Goal: Task Accomplishment & Management: Manage account settings

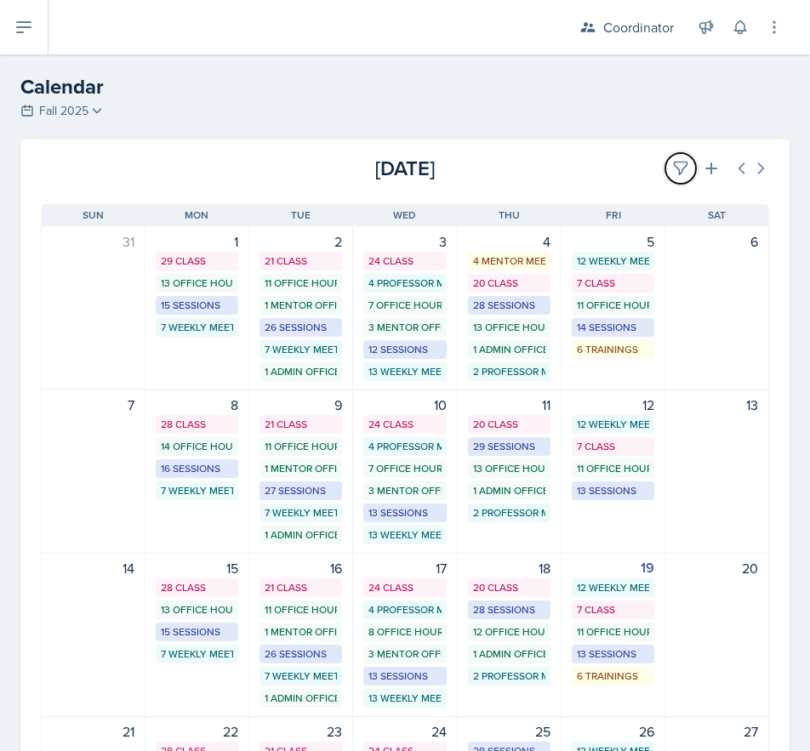
drag, startPoint x: 653, startPoint y: 166, endPoint x: 587, endPoint y: 195, distance: 72.4
click at [665, 166] on button at bounding box center [680, 168] width 31 height 31
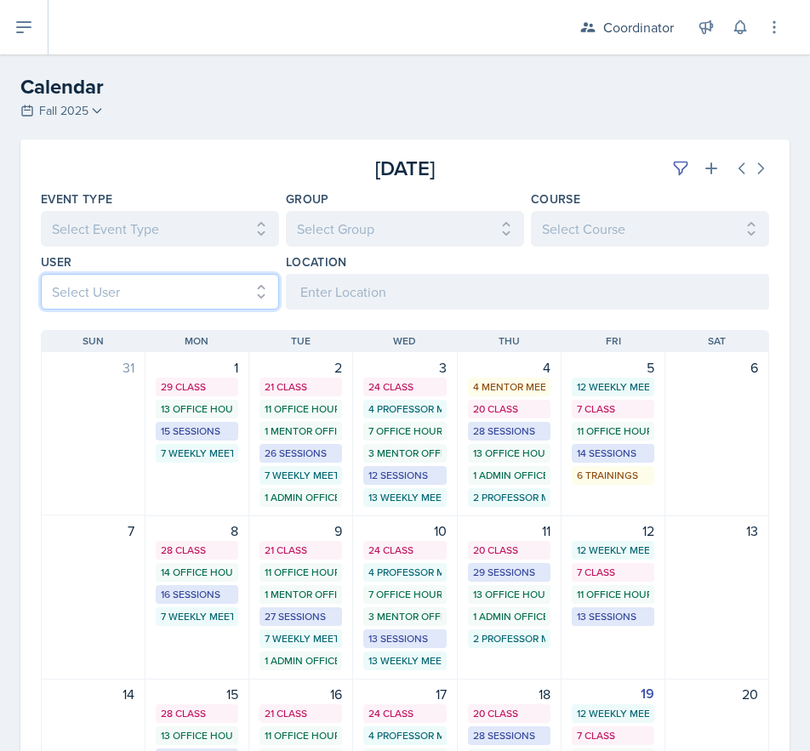
click at [111, 295] on select "Select User All [PERSON_NAME] [PERSON_NAME] [PERSON_NAME] [PERSON_NAME] [PERSON…" at bounding box center [160, 292] width 238 height 36
select select "e4bf0d81-7a4e-4aa6-bfe6-744f76136663"
click at [41, 274] on select "Select User All [PERSON_NAME] [PERSON_NAME] [PERSON_NAME] [PERSON_NAME] [PERSON…" at bounding box center [160, 292] width 238 height 36
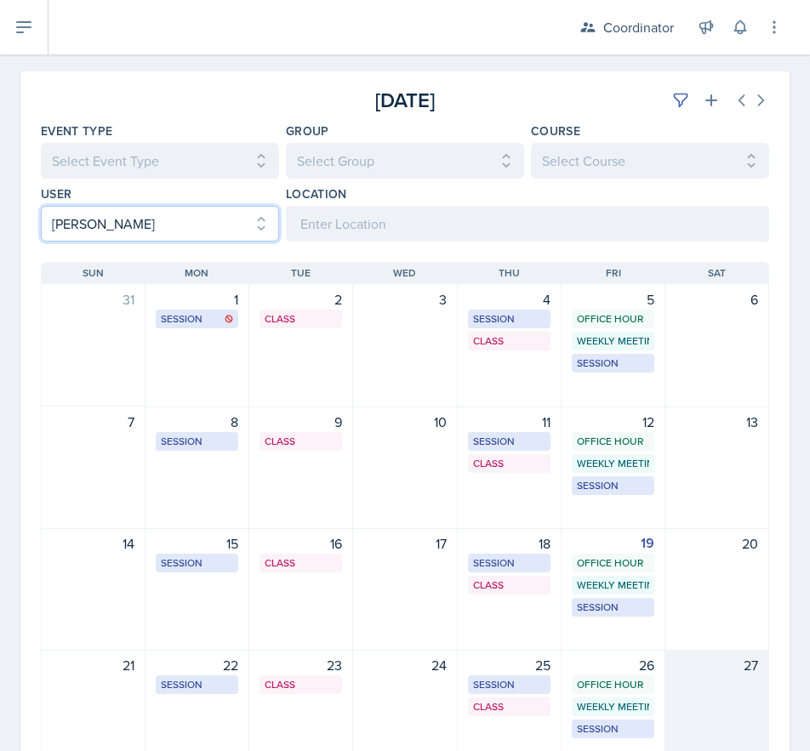
scroll to position [272, 0]
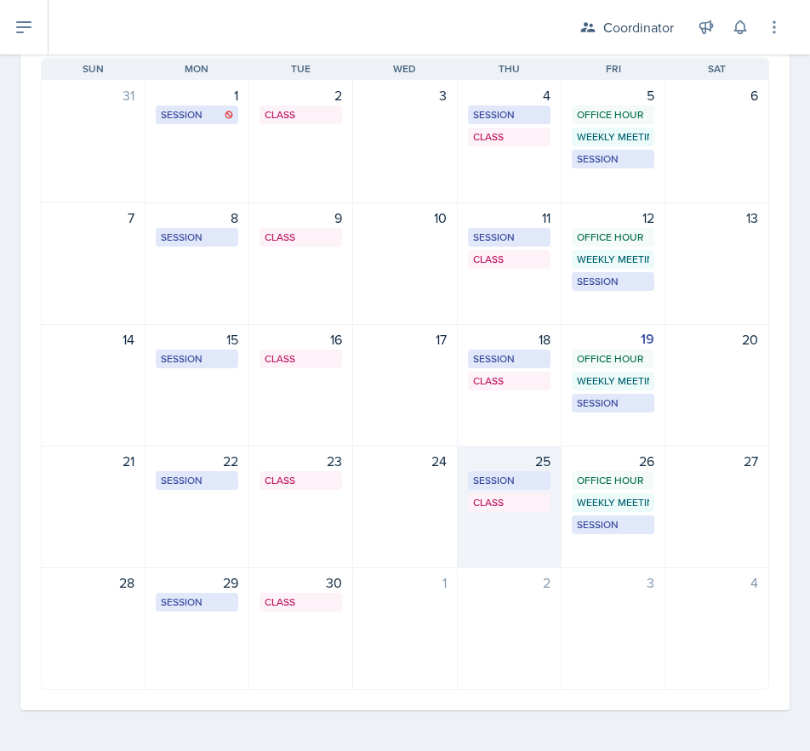
click at [512, 537] on div "25 Session SST 219 10:00 AM - 11:00 AM Class SST 107 4:20 PM - 5:40 PM" at bounding box center [510, 507] width 104 height 122
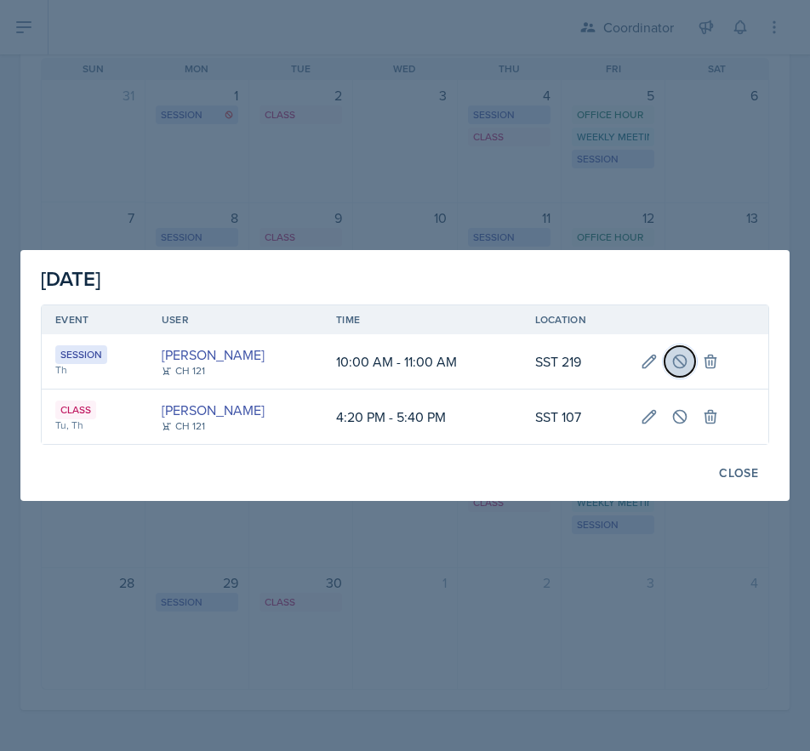
click at [688, 362] on icon at bounding box center [679, 361] width 17 height 17
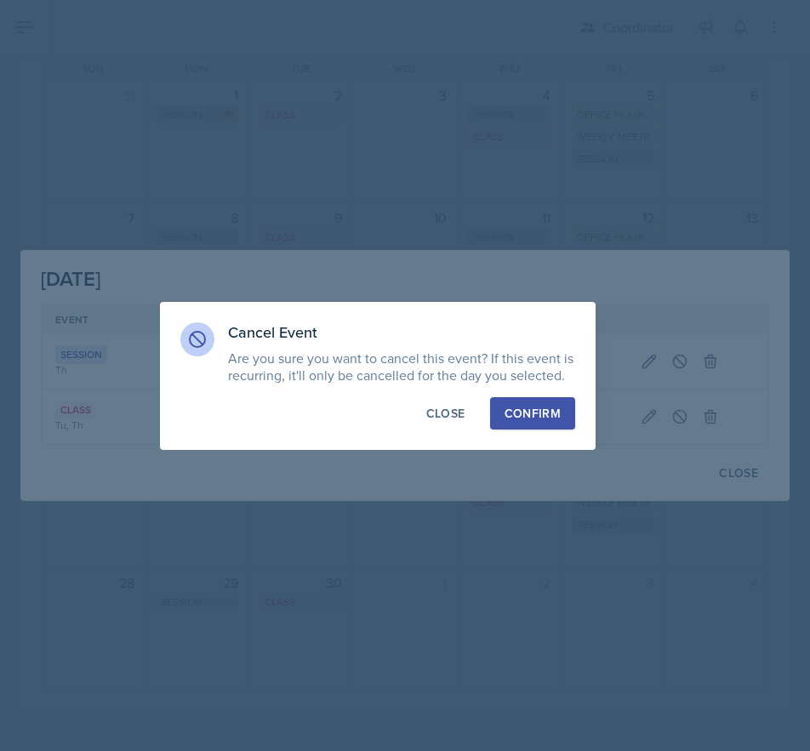
click at [520, 415] on div "Confirm" at bounding box center [532, 413] width 56 height 17
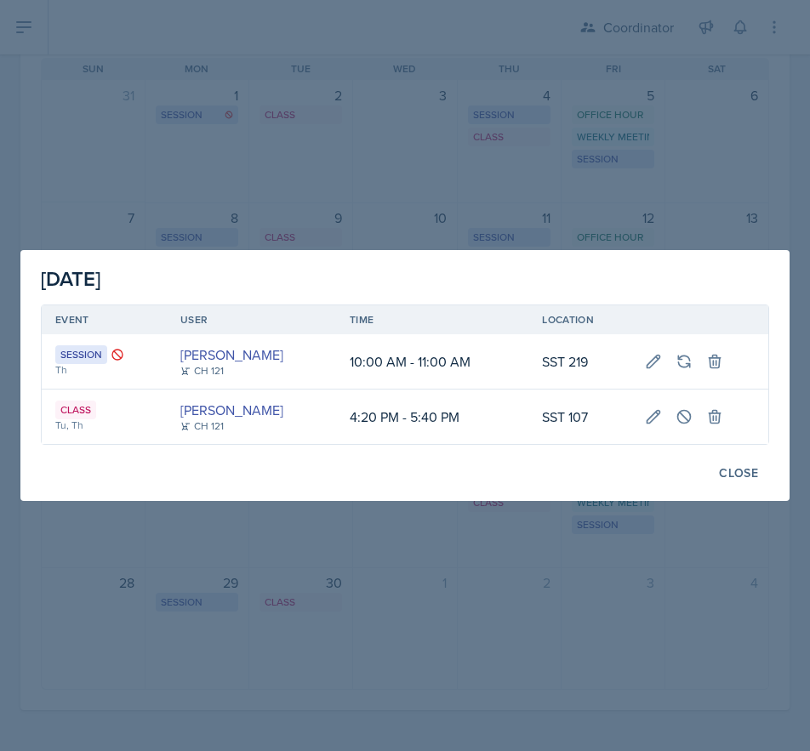
drag, startPoint x: 300, startPoint y: 582, endPoint x: 396, endPoint y: 582, distance: 95.3
click at [300, 582] on div at bounding box center [405, 375] width 810 height 751
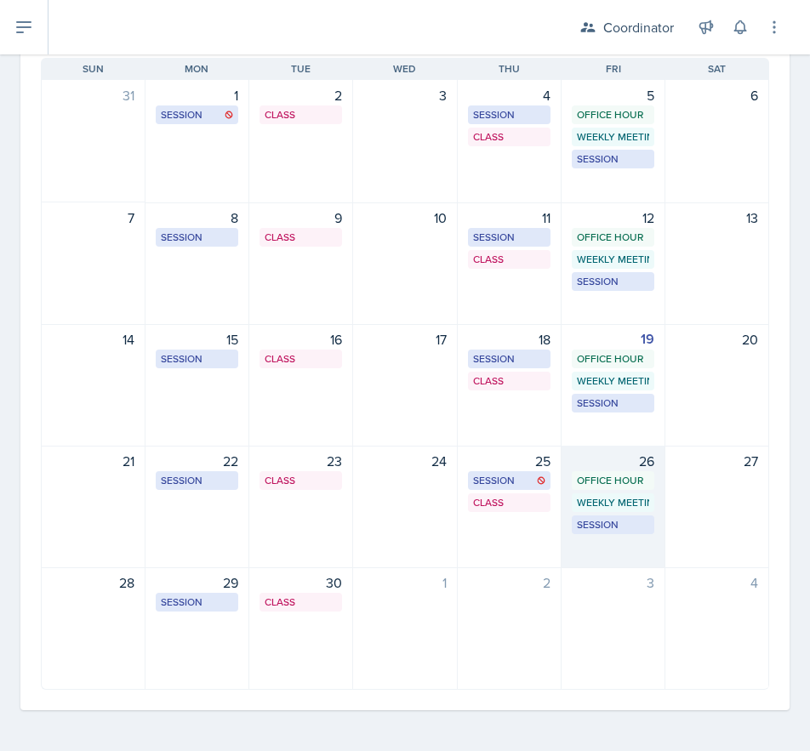
click at [611, 549] on div "26 Office Hour SSC 11:00 AM - 12:00 PM Weekly Meeting SSC 2:00 PM - 3:00 PM Ses…" at bounding box center [613, 507] width 104 height 122
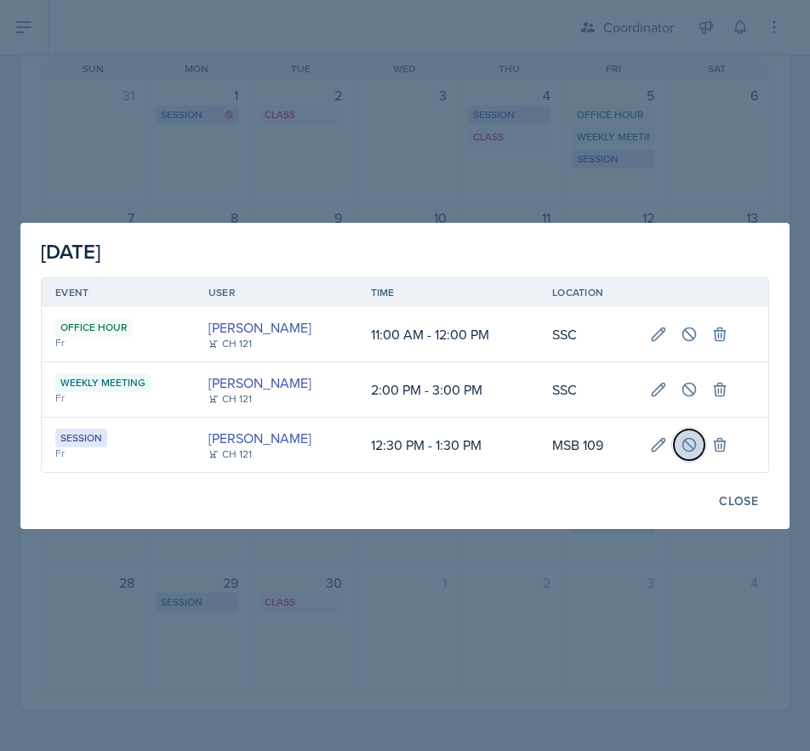
click at [694, 447] on icon at bounding box center [688, 444] width 17 height 17
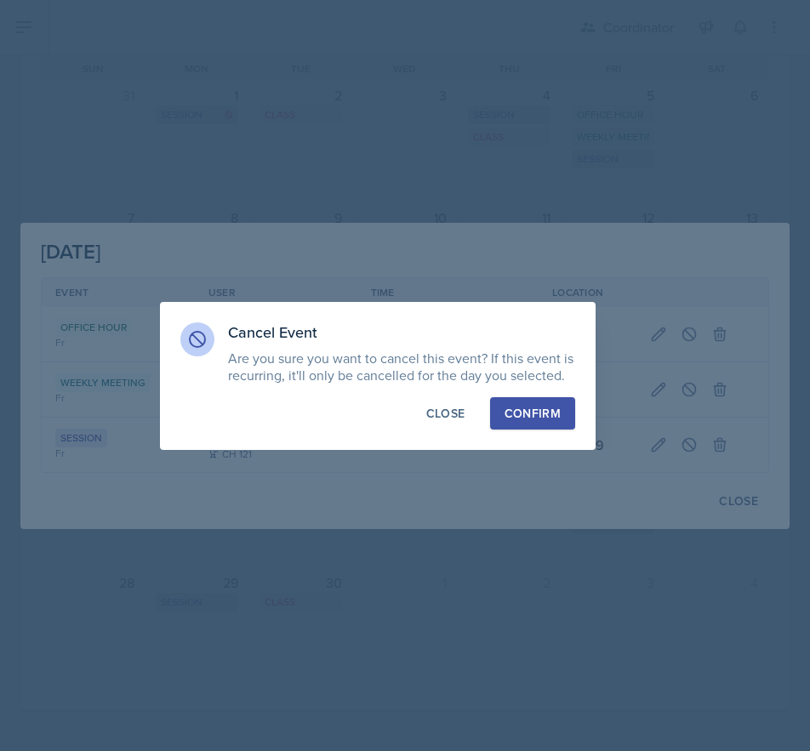
click at [550, 405] on div "Confirm" at bounding box center [532, 413] width 56 height 17
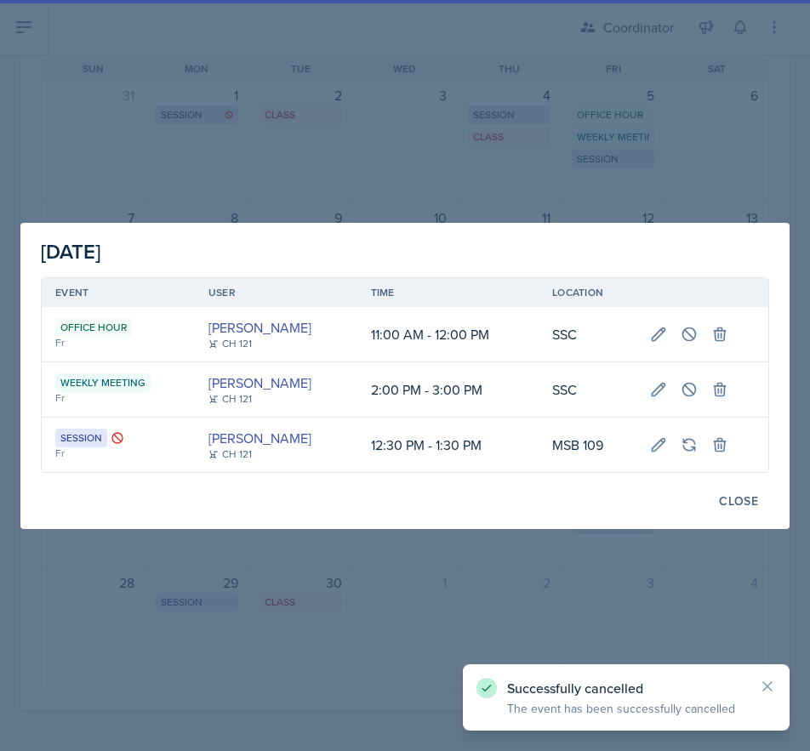
click at [347, 608] on div at bounding box center [405, 375] width 810 height 751
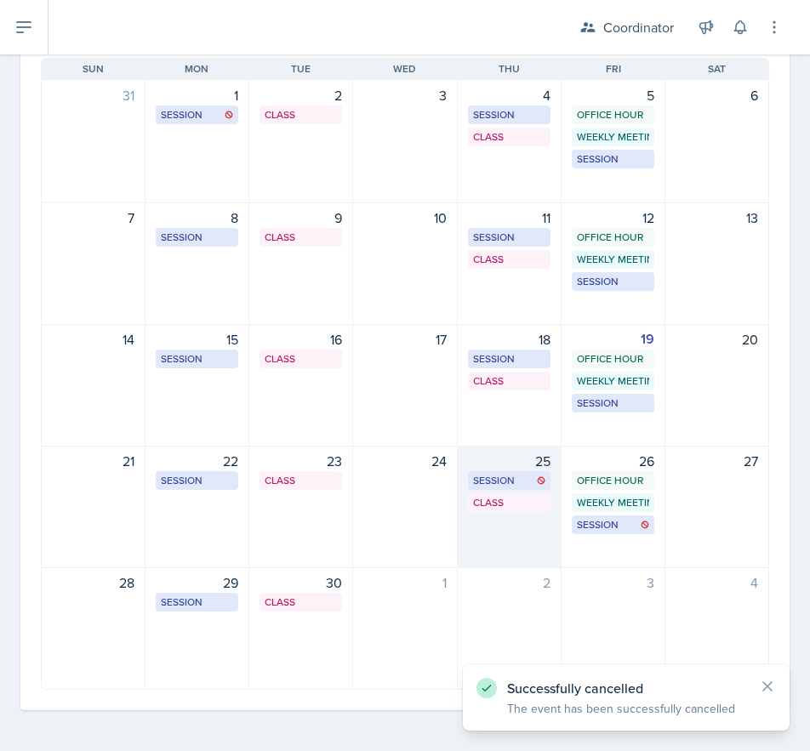
click at [472, 544] on div "25 Session SST 219 10:00 AM - 11:00 AM Class SST 107 4:20 PM - 5:40 PM" at bounding box center [510, 507] width 104 height 122
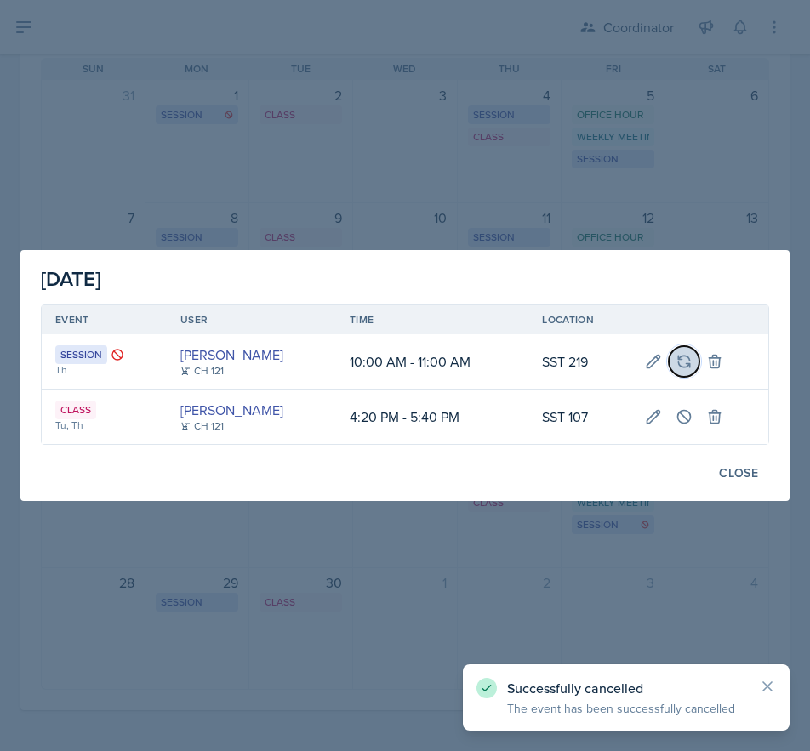
click at [691, 372] on button at bounding box center [684, 361] width 31 height 31
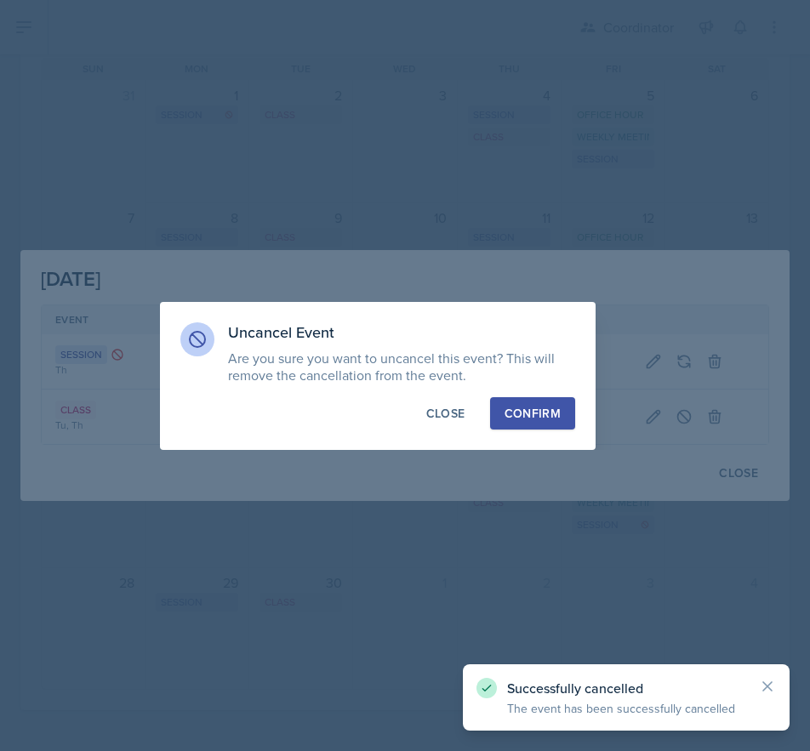
click at [492, 648] on div at bounding box center [405, 375] width 810 height 751
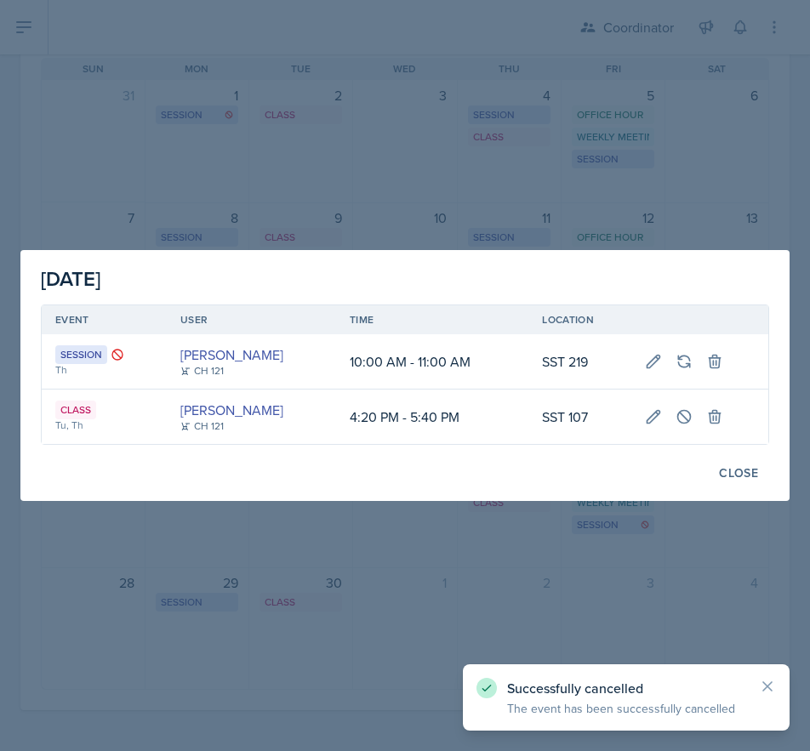
click at [373, 673] on div at bounding box center [405, 375] width 810 height 751
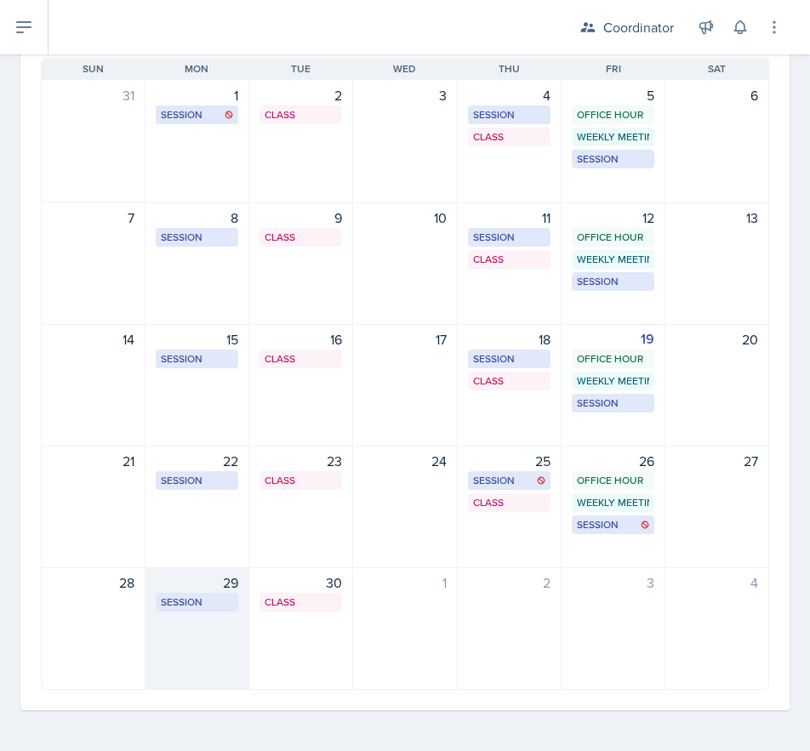
click at [213, 656] on div "29 Session BAB 216 11:00 AM - 12:00 PM" at bounding box center [197, 628] width 104 height 122
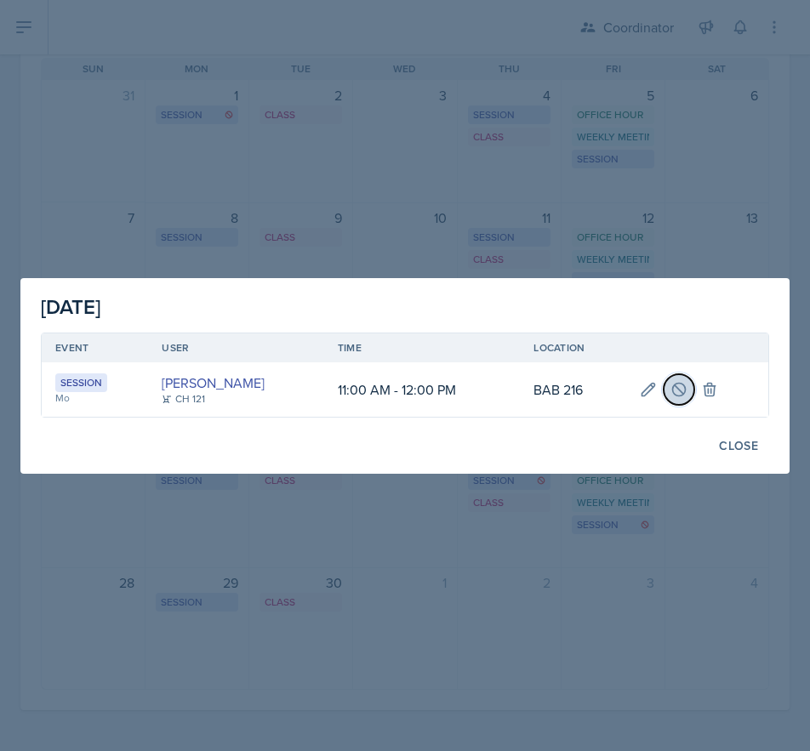
click at [677, 388] on icon at bounding box center [678, 389] width 13 height 13
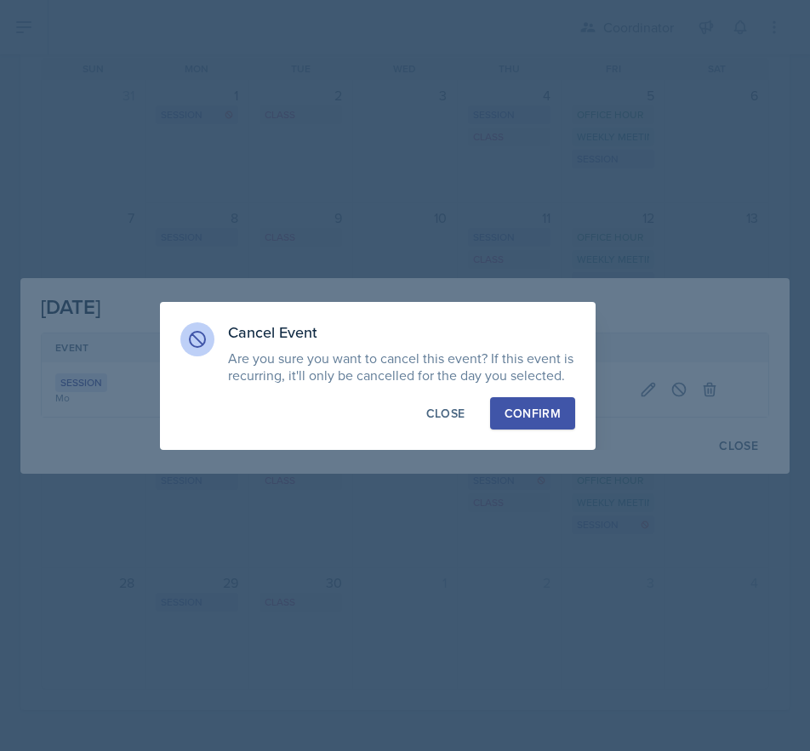
click at [549, 420] on div "Confirm" at bounding box center [532, 413] width 56 height 17
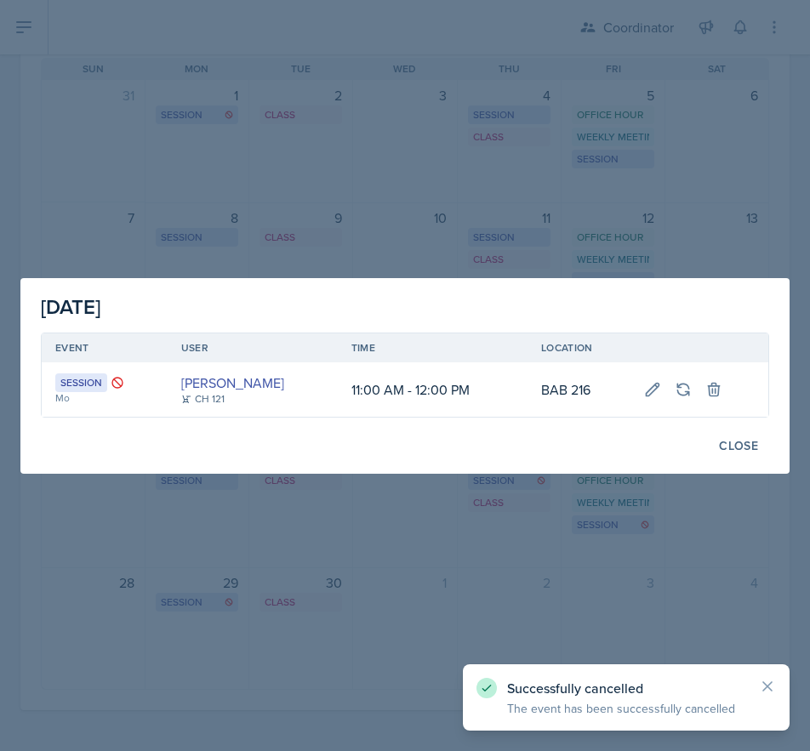
click at [527, 620] on div at bounding box center [405, 375] width 810 height 751
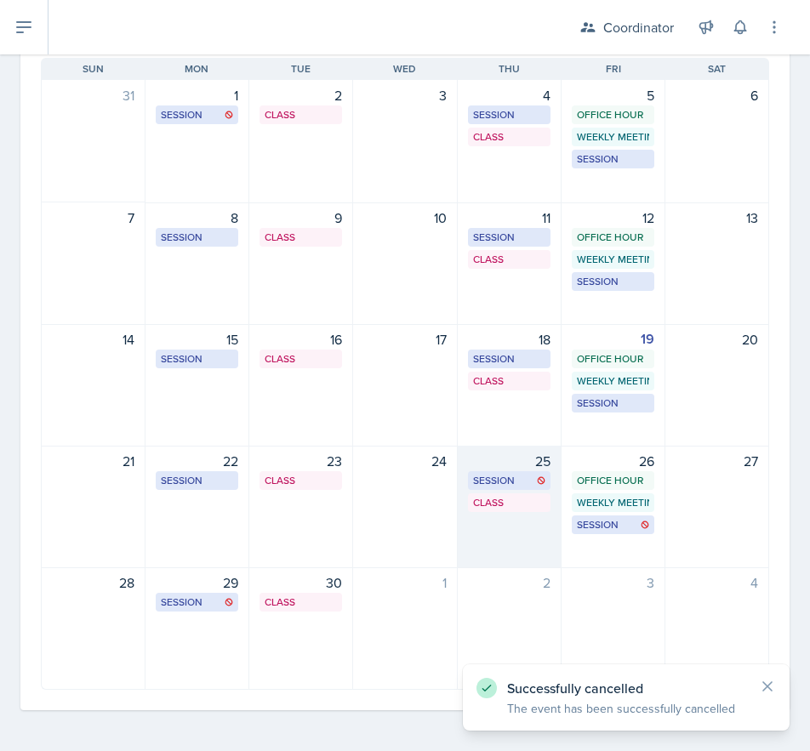
click at [502, 489] on div "Session SST 219 10:00 AM - 11:00 AM" at bounding box center [509, 480] width 83 height 19
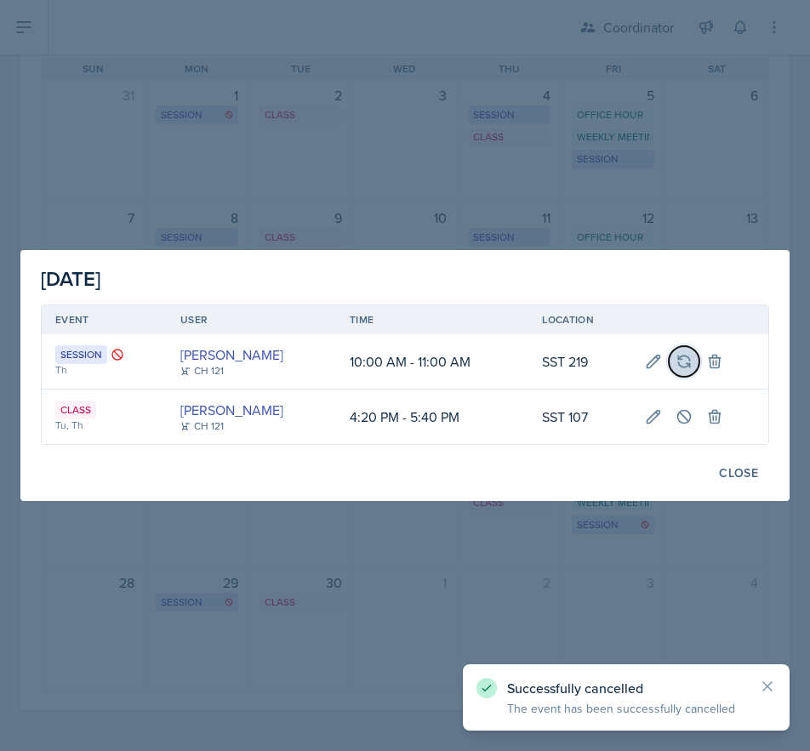
click at [680, 361] on icon at bounding box center [683, 361] width 17 height 17
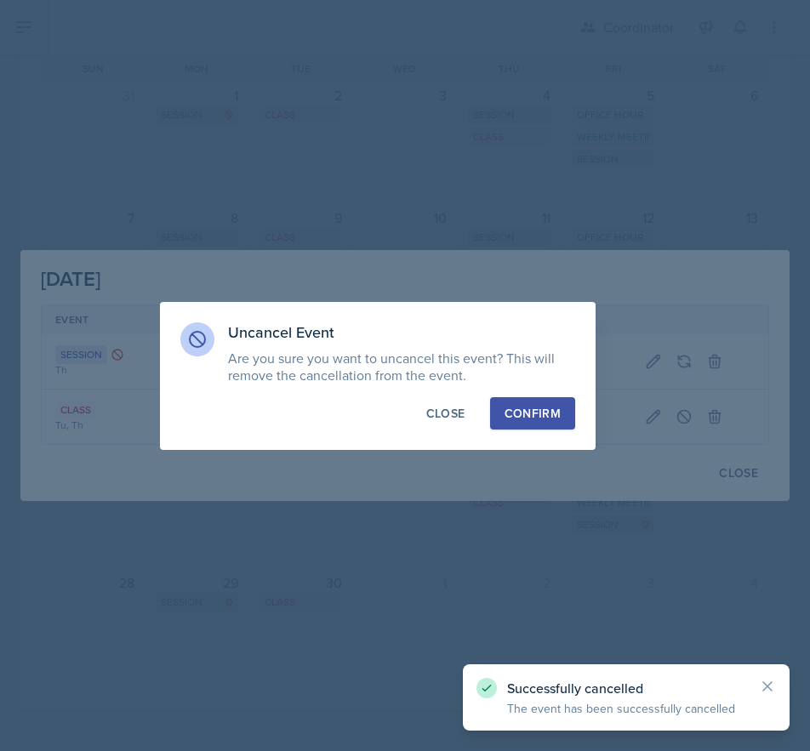
click at [559, 418] on div "Confirm" at bounding box center [532, 413] width 56 height 17
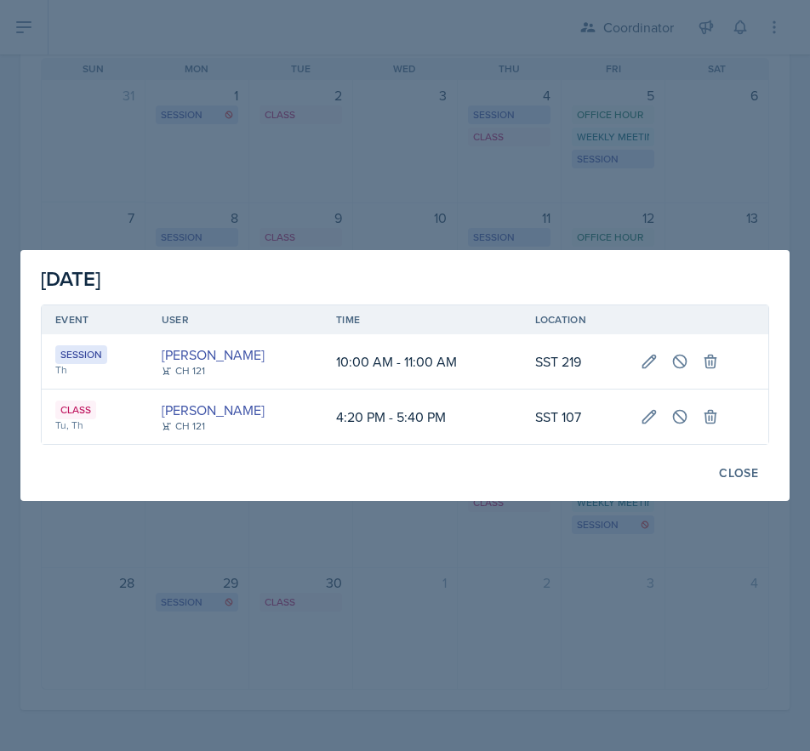
click at [264, 166] on div at bounding box center [405, 375] width 810 height 751
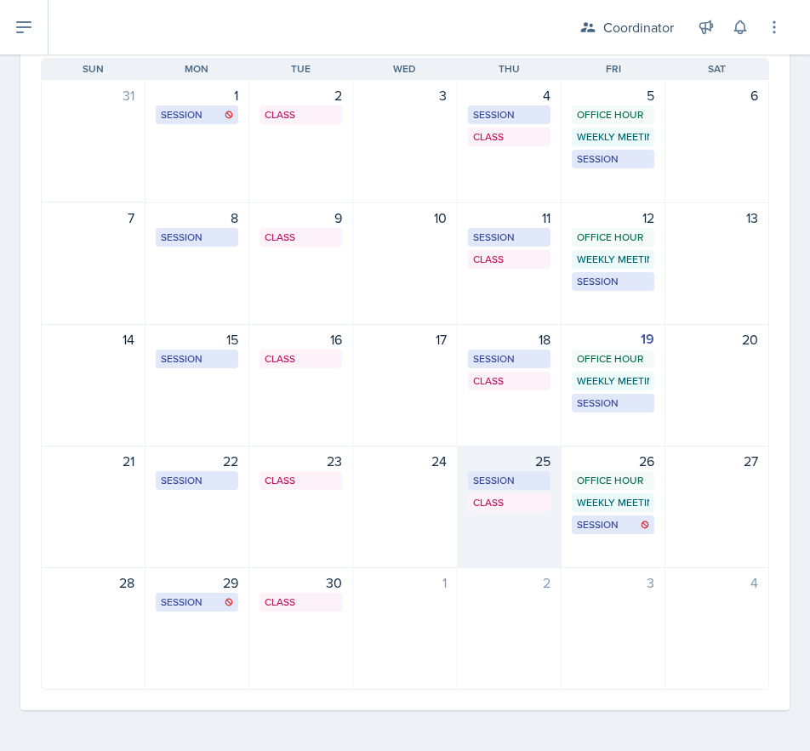
click at [501, 550] on div "25 Session SST 219 10:00 AM - 11:00 AM Class SST 107 4:20 PM - 5:40 PM" at bounding box center [510, 507] width 104 height 122
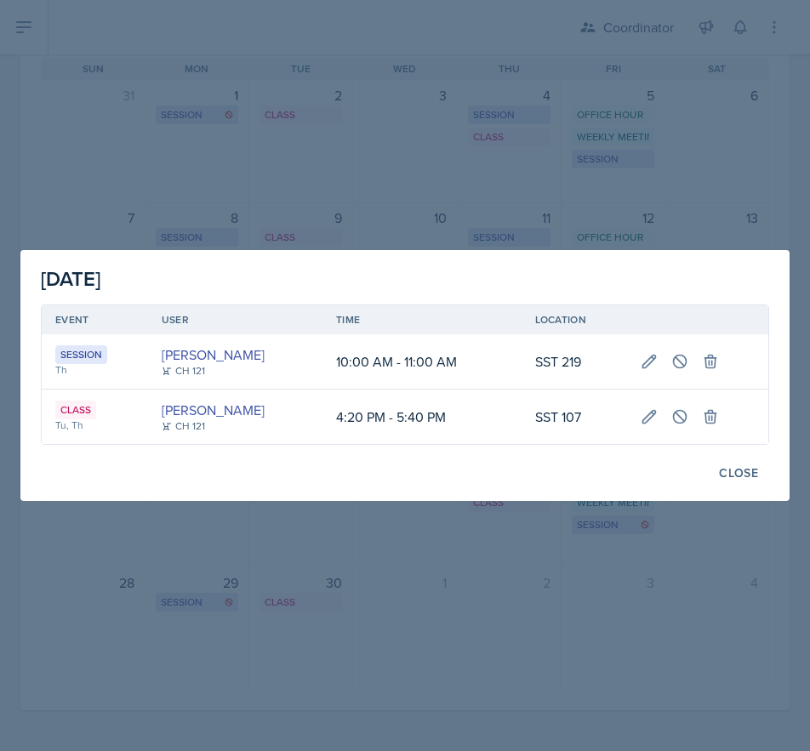
click at [346, 28] on div at bounding box center [405, 375] width 810 height 751
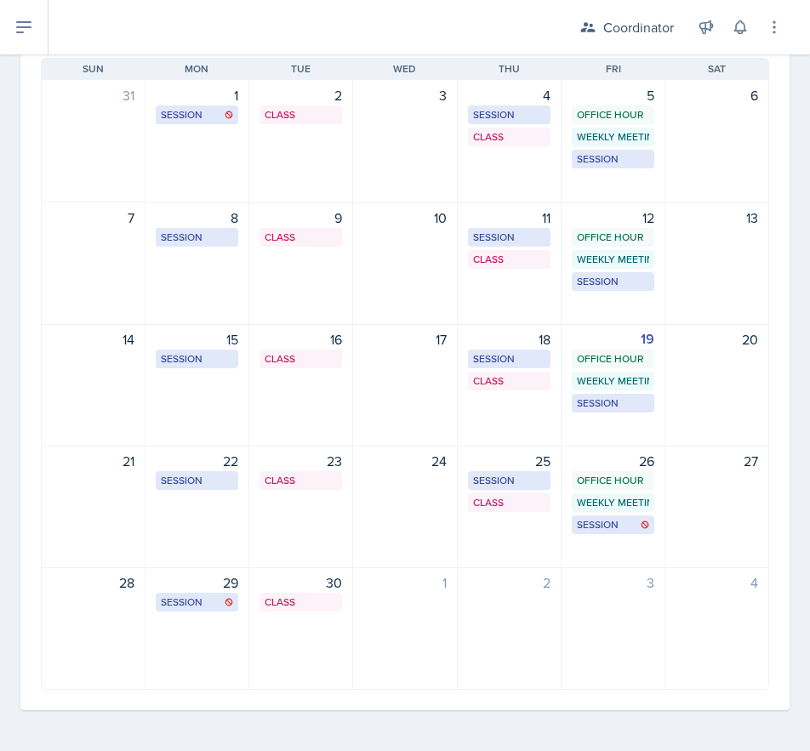
click at [524, 551] on div "25 Session SST 219 10:00 AM - 11:00 AM Class SST 107 4:20 PM - 5:40 PM" at bounding box center [510, 507] width 104 height 122
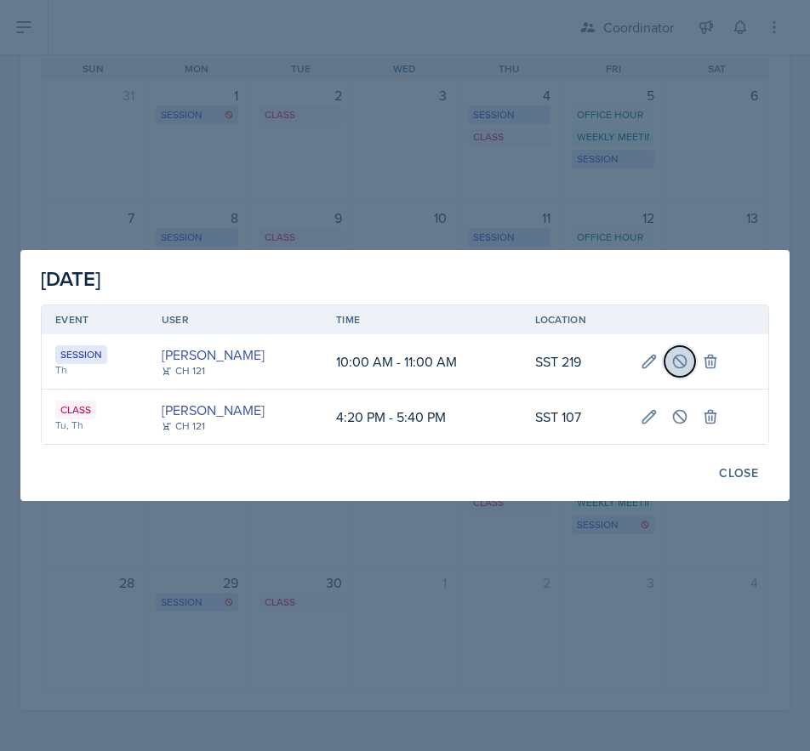
click at [681, 361] on icon at bounding box center [679, 361] width 17 height 17
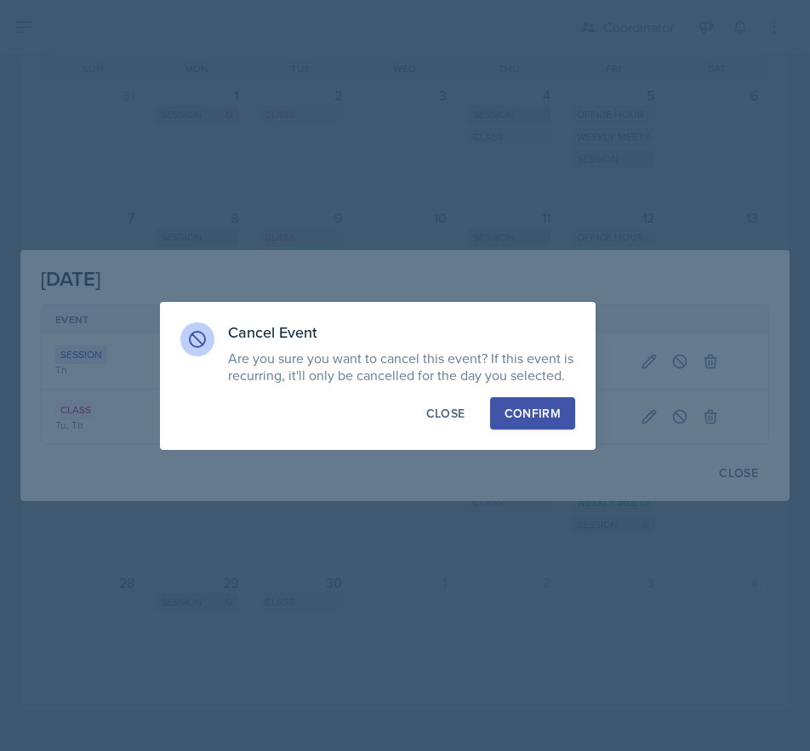
click at [535, 407] on div "Confirm" at bounding box center [532, 413] width 56 height 17
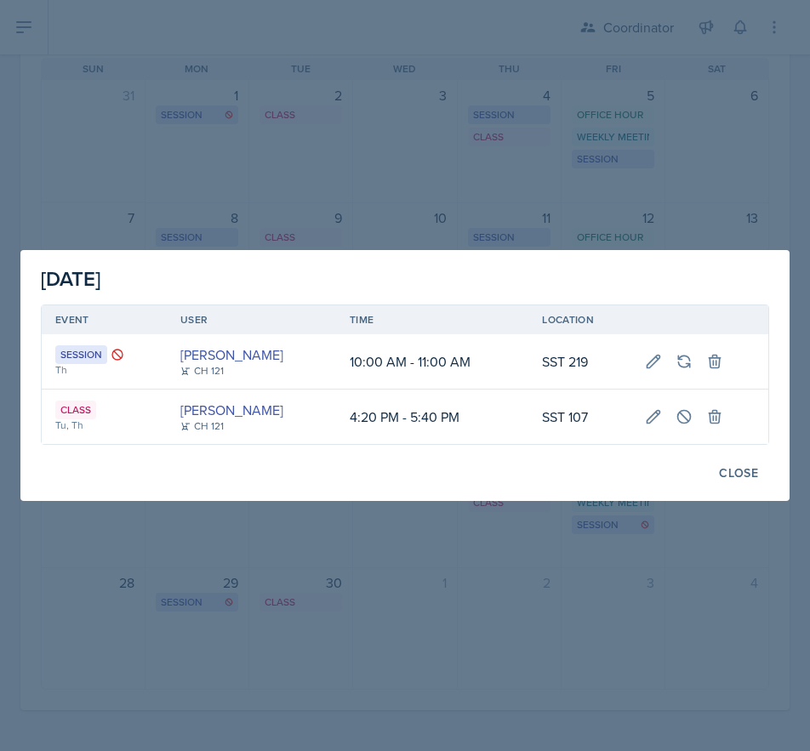
click at [291, 183] on div at bounding box center [405, 375] width 810 height 751
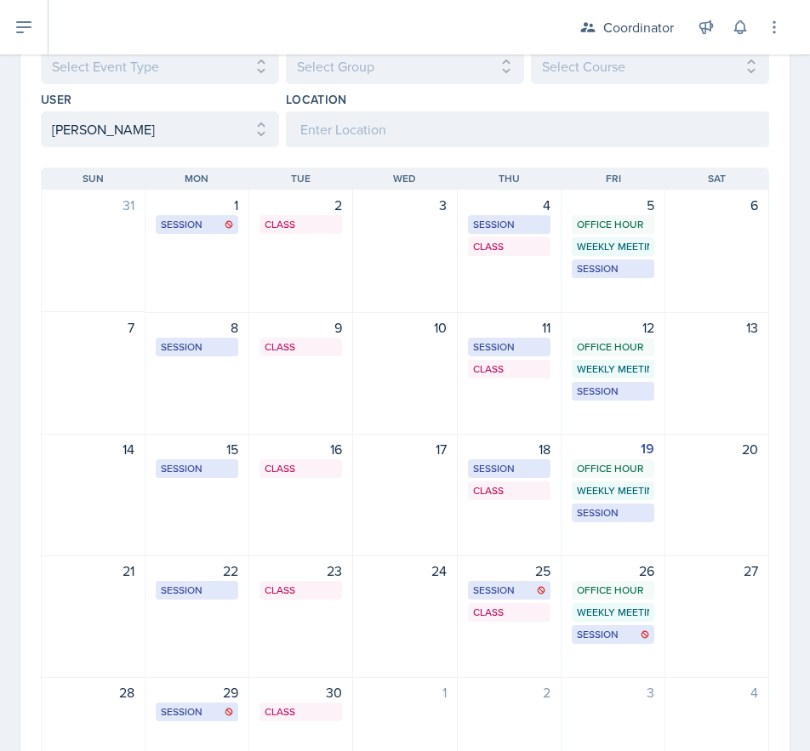
scroll to position [17, 0]
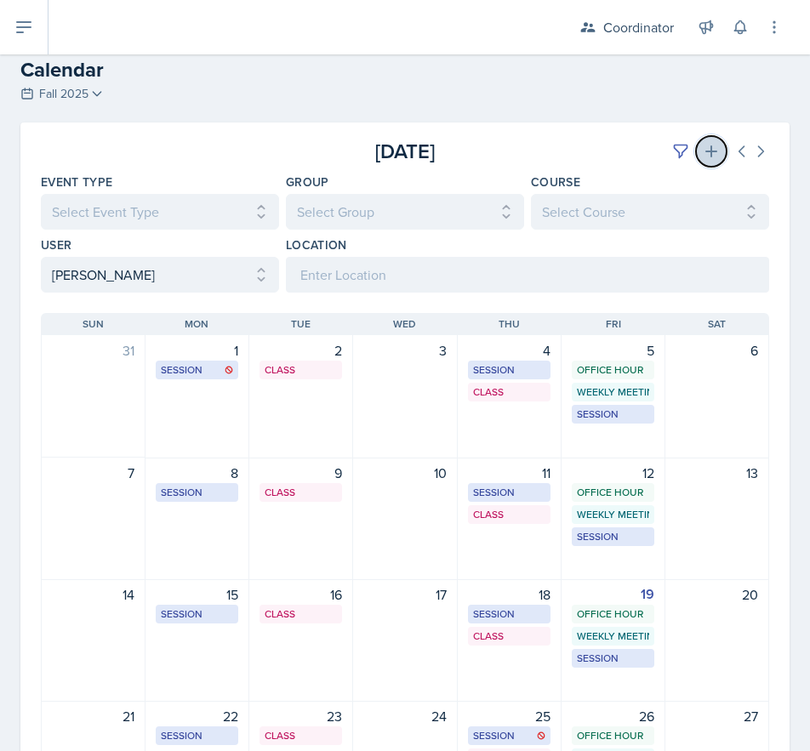
click at [708, 140] on button at bounding box center [711, 151] width 31 height 31
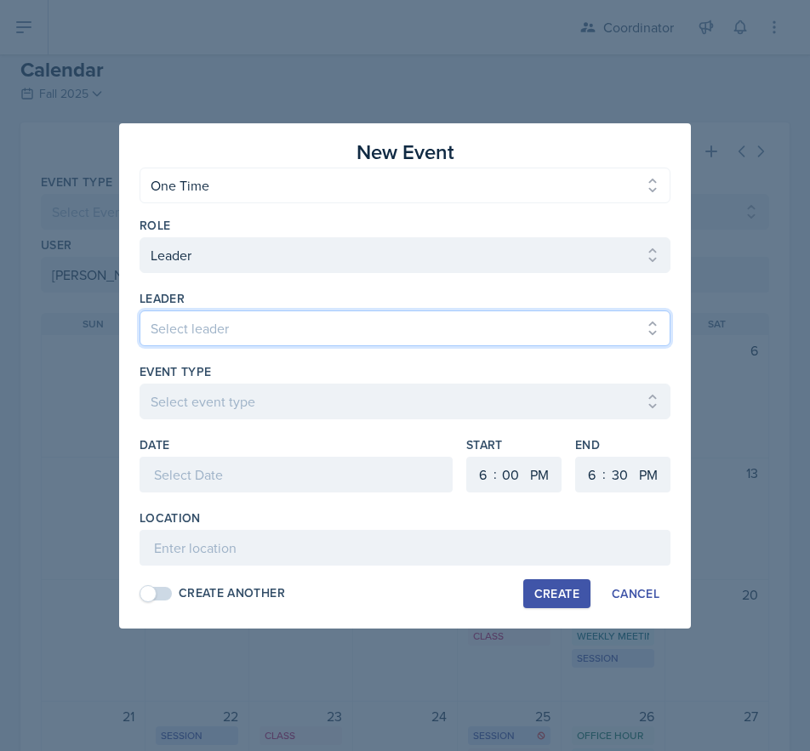
click at [192, 332] on select "Select leader [PERSON_NAME] [PERSON_NAME] [PERSON_NAME] [PERSON_NAME] [PERSON_N…" at bounding box center [404, 328] width 531 height 36
select select "ac5c6a18-61e1-48c9-98ac-54ac9a6ce25a"
click at [139, 310] on select "Select leader [PERSON_NAME] [PERSON_NAME] [PERSON_NAME] [PERSON_NAME] [PERSON_N…" at bounding box center [404, 328] width 531 height 36
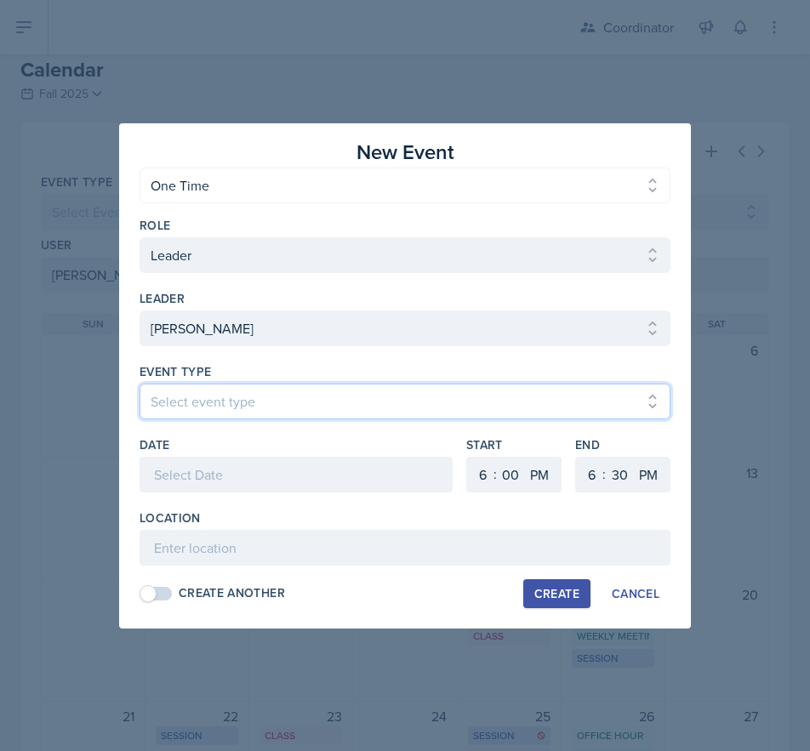
click at [188, 394] on select "Select event type Admin Office Hour Cal Workshop Class Class Announcement LA Pe…" at bounding box center [404, 402] width 531 height 36
select select "711e3089-b526-4ace-8ef7-b628edcb7570"
click at [139, 384] on select "Select event type Admin Office Hour Cal Workshop Class Class Announcement LA Pe…" at bounding box center [404, 402] width 531 height 36
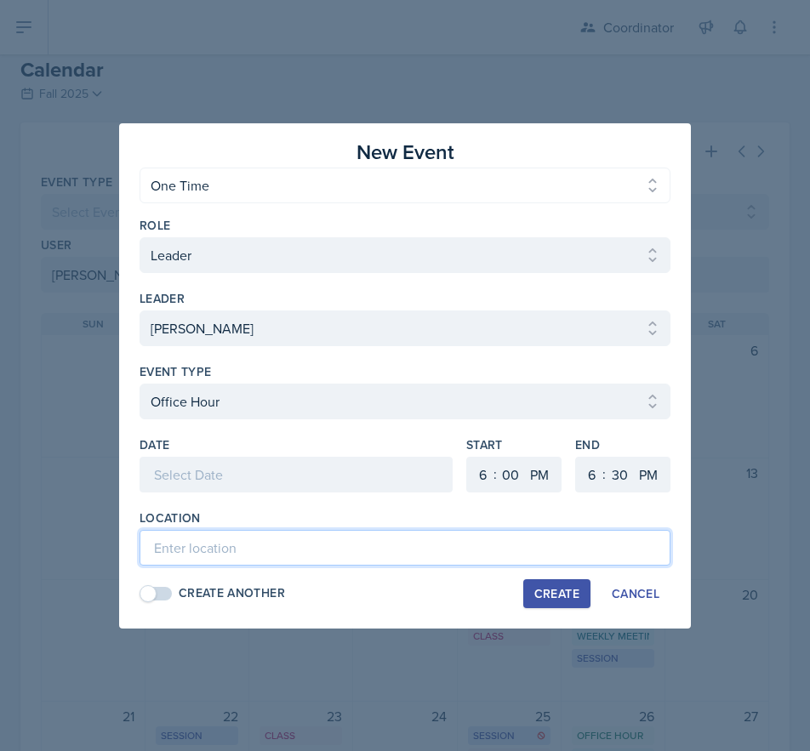
click at [190, 543] on input at bounding box center [404, 548] width 531 height 36
type input "SSC - Extra Office Hour"
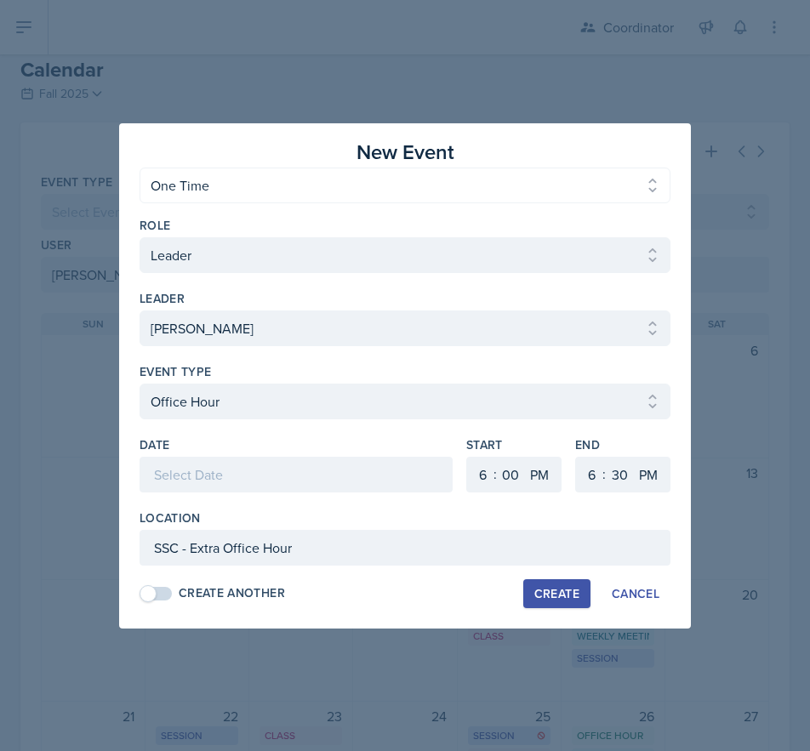
click at [297, 477] on div at bounding box center [295, 475] width 313 height 36
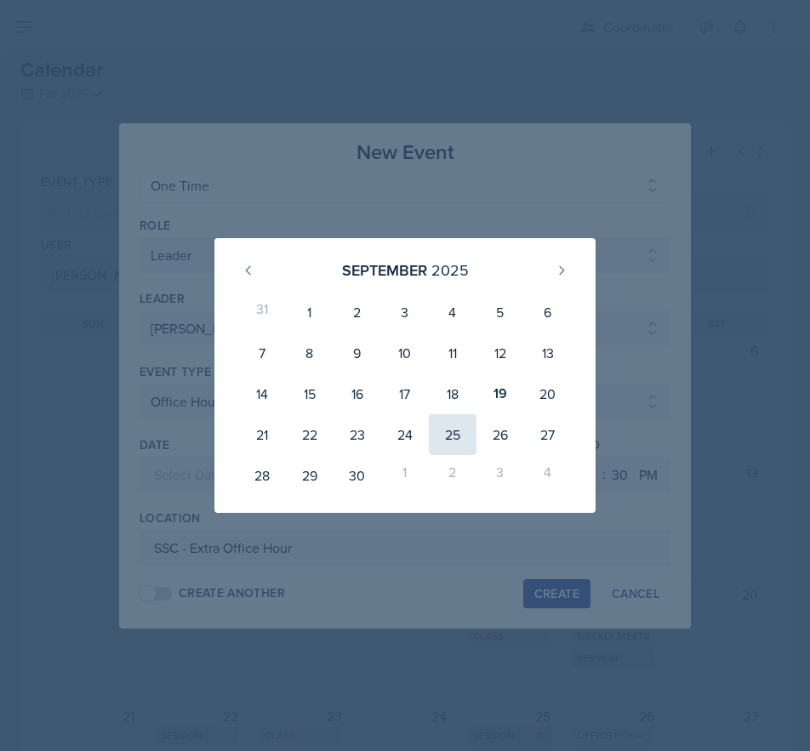
click at [451, 434] on div "25" at bounding box center [453, 434] width 48 height 41
type input "[DATE]"
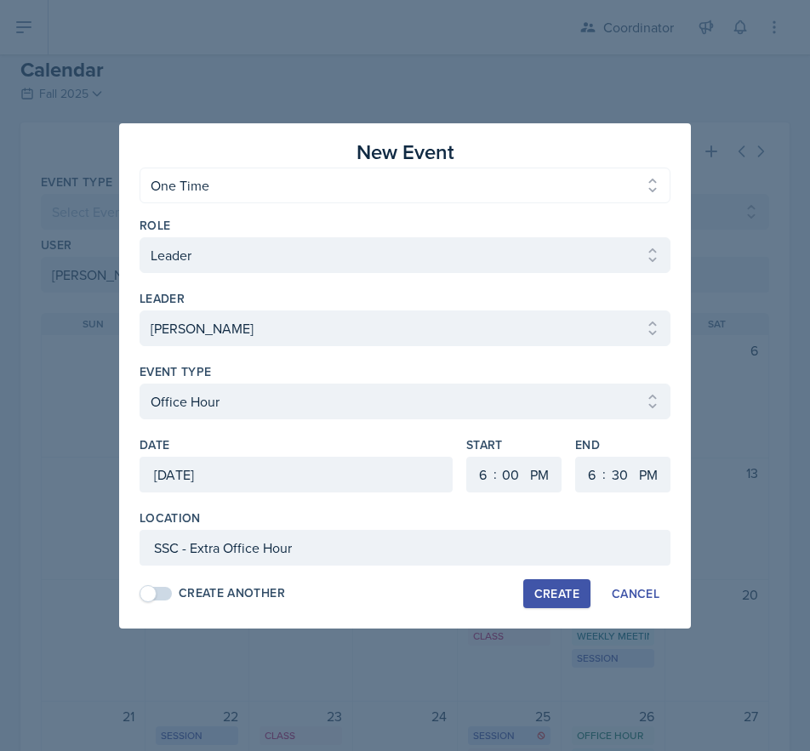
drag, startPoint x: 629, startPoint y: 598, endPoint x: 481, endPoint y: 709, distance: 184.7
click at [629, 598] on div "Cancel" at bounding box center [636, 594] width 48 height 14
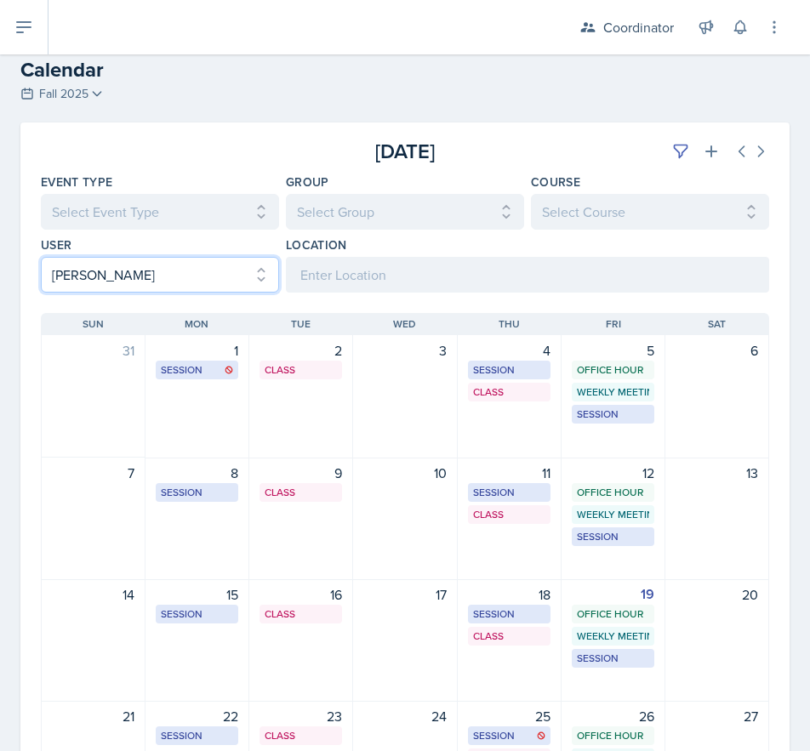
click at [82, 282] on select "Select User All [PERSON_NAME] [PERSON_NAME] [PERSON_NAME] [PERSON_NAME] [PERSON…" at bounding box center [160, 275] width 238 height 36
select select
click at [41, 257] on select "Select User All [PERSON_NAME] [PERSON_NAME] [PERSON_NAME] [PERSON_NAME] [PERSON…" at bounding box center [160, 275] width 238 height 36
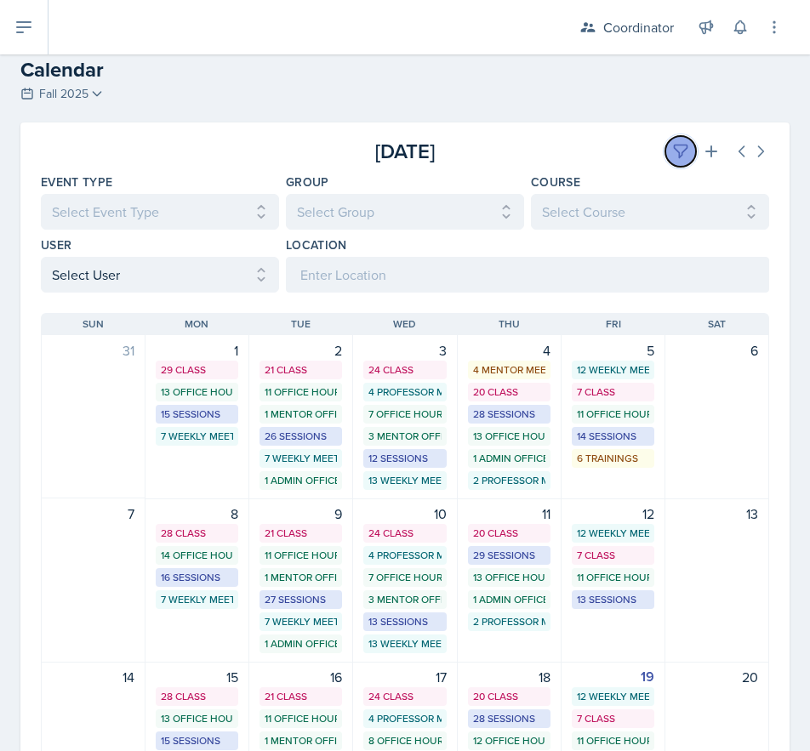
click at [665, 157] on button at bounding box center [680, 151] width 31 height 31
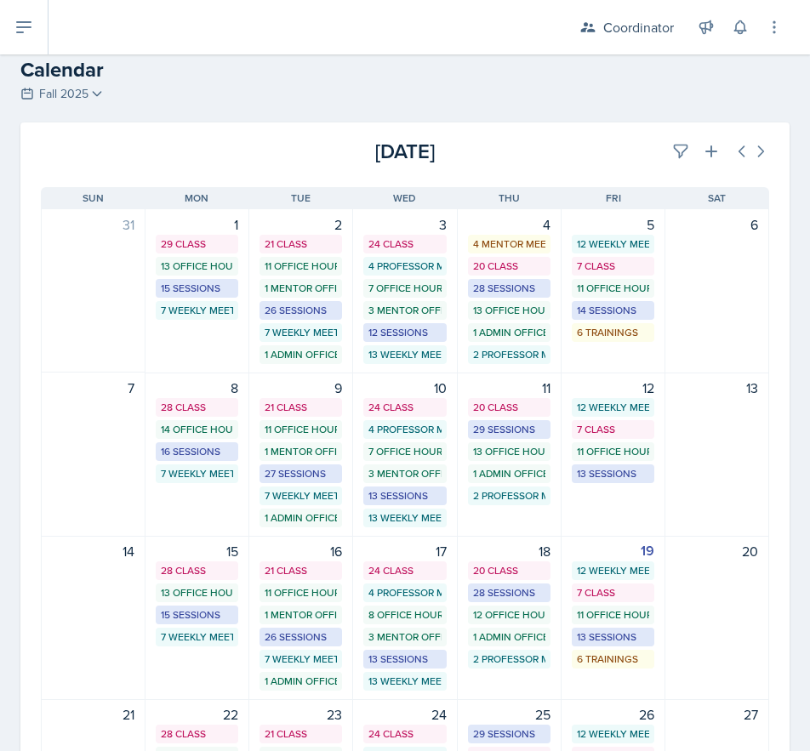
click at [562, 151] on div "[DATE]" at bounding box center [648, 151] width 242 height 31
